Goal: Check status

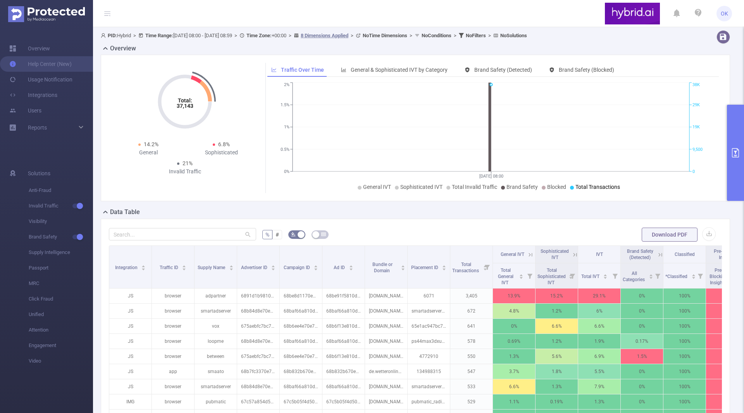
click at [733, 174] on button "primary" at bounding box center [735, 153] width 17 height 96
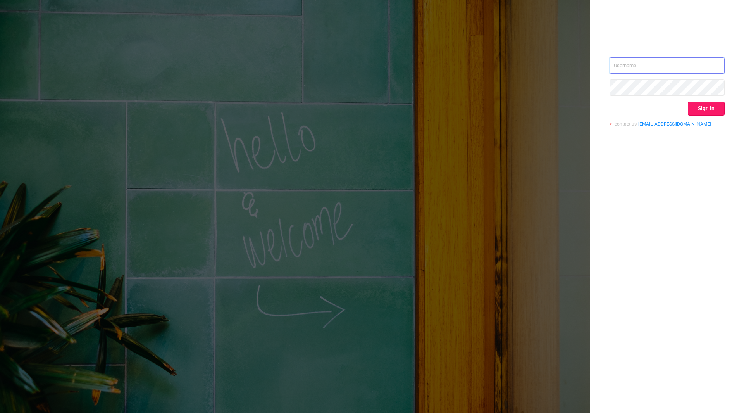
type input "o.kostromin@hybrid.ai"
click at [706, 105] on button "Sign in" at bounding box center [706, 109] width 37 height 14
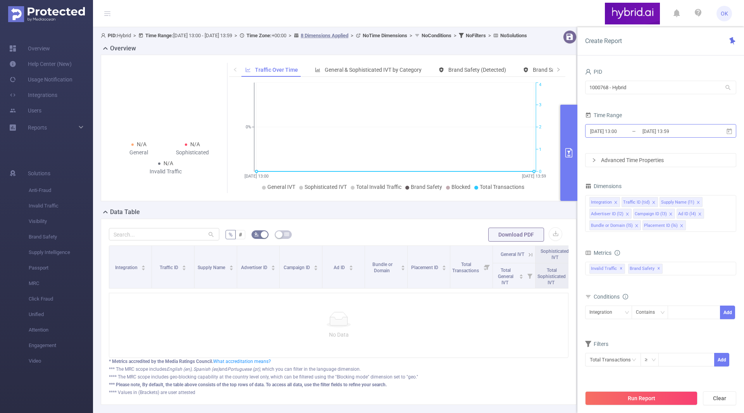
click at [640, 129] on input "2025-09-10 13:00" at bounding box center [621, 131] width 63 height 10
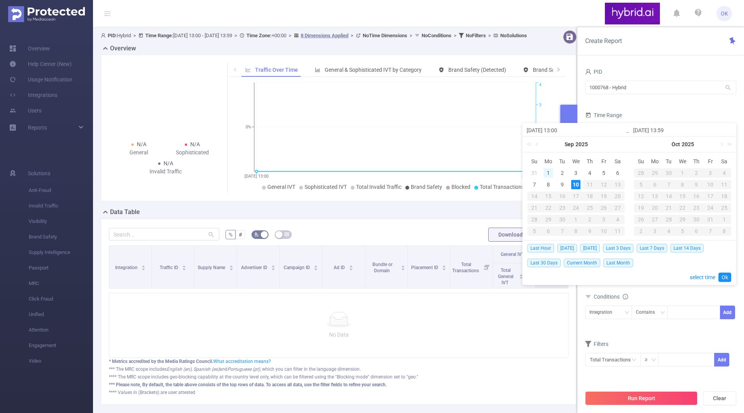
click at [547, 172] on div "1" at bounding box center [548, 172] width 9 height 9
click at [574, 181] on div "10" at bounding box center [575, 184] width 9 height 9
type input "2025-09-01 13:00"
click at [726, 278] on link "Ok" at bounding box center [725, 276] width 13 height 9
